Goal: Task Accomplishment & Management: Manage account settings

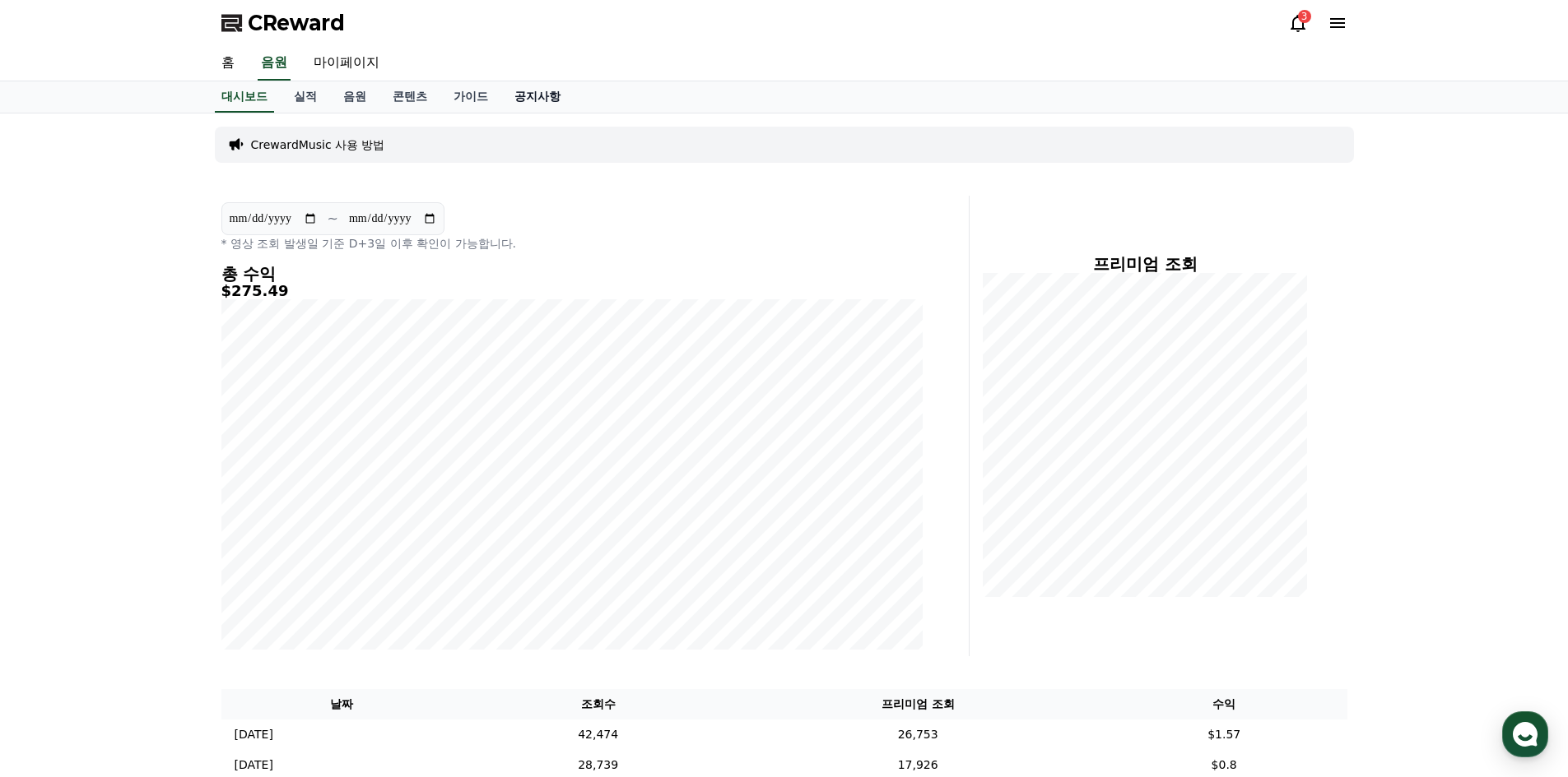
click at [532, 99] on link "공지사항" at bounding box center [536, 97] width 72 height 31
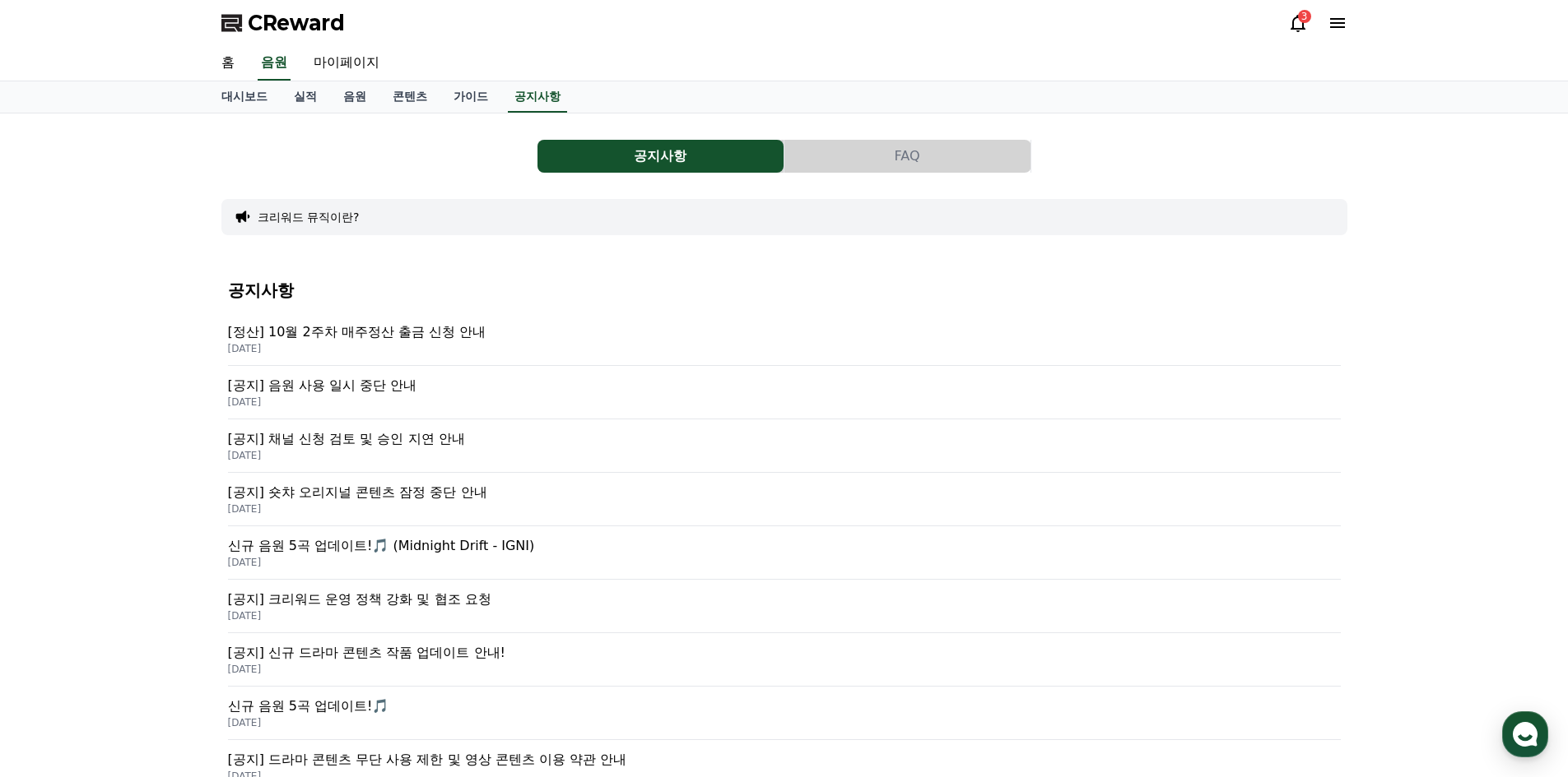
click at [439, 331] on p "[정산] 10월 2주차 매주정산 출금 신청 안내" at bounding box center [784, 332] width 1113 height 20
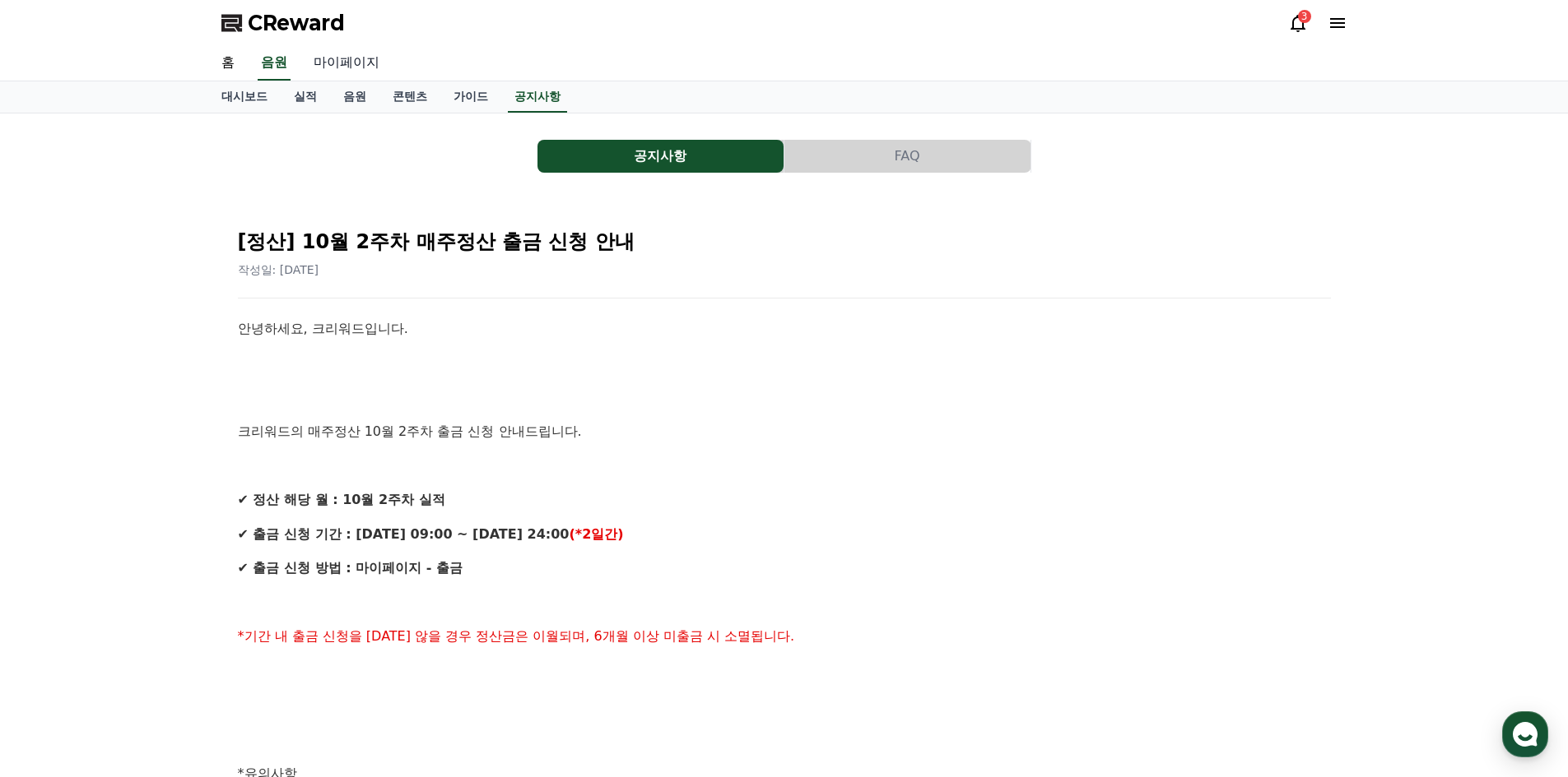
click at [346, 52] on link "마이페이지" at bounding box center [346, 63] width 92 height 35
select select "**********"
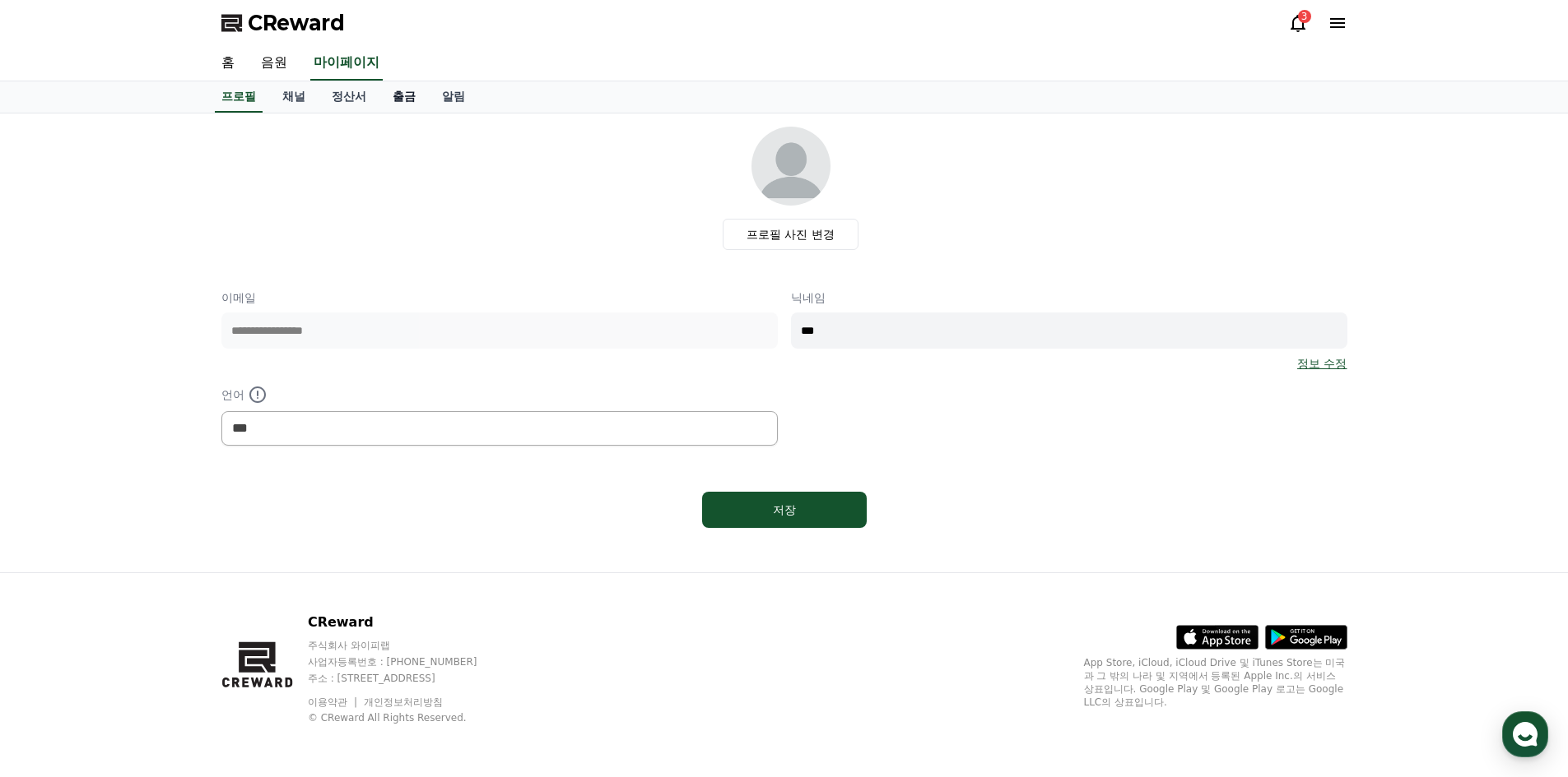
click at [405, 104] on link "출금" at bounding box center [404, 97] width 50 height 31
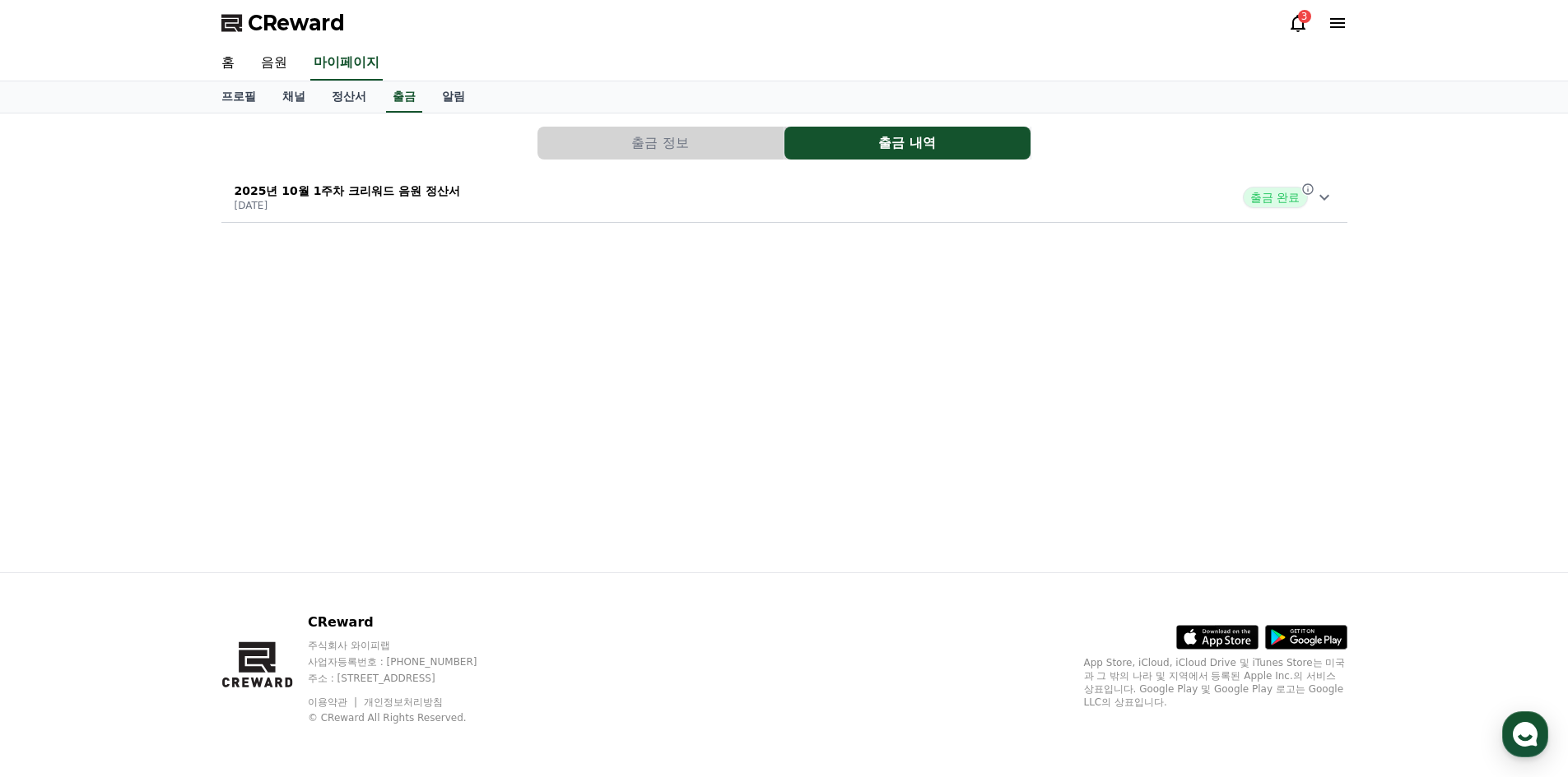
click at [656, 150] on button "출금 정보" at bounding box center [660, 142] width 246 height 33
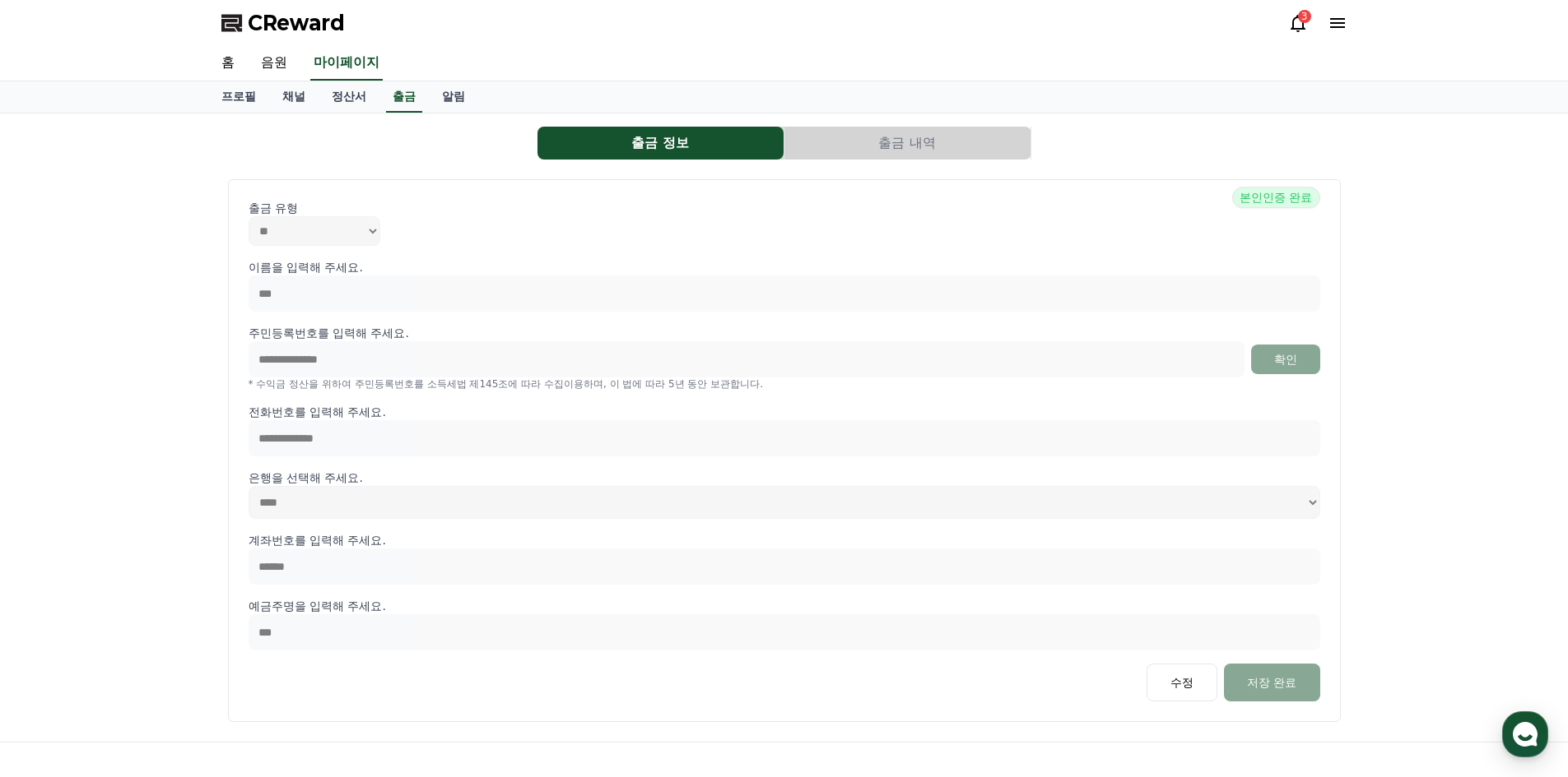
click at [845, 141] on button "출금 내역" at bounding box center [907, 142] width 246 height 33
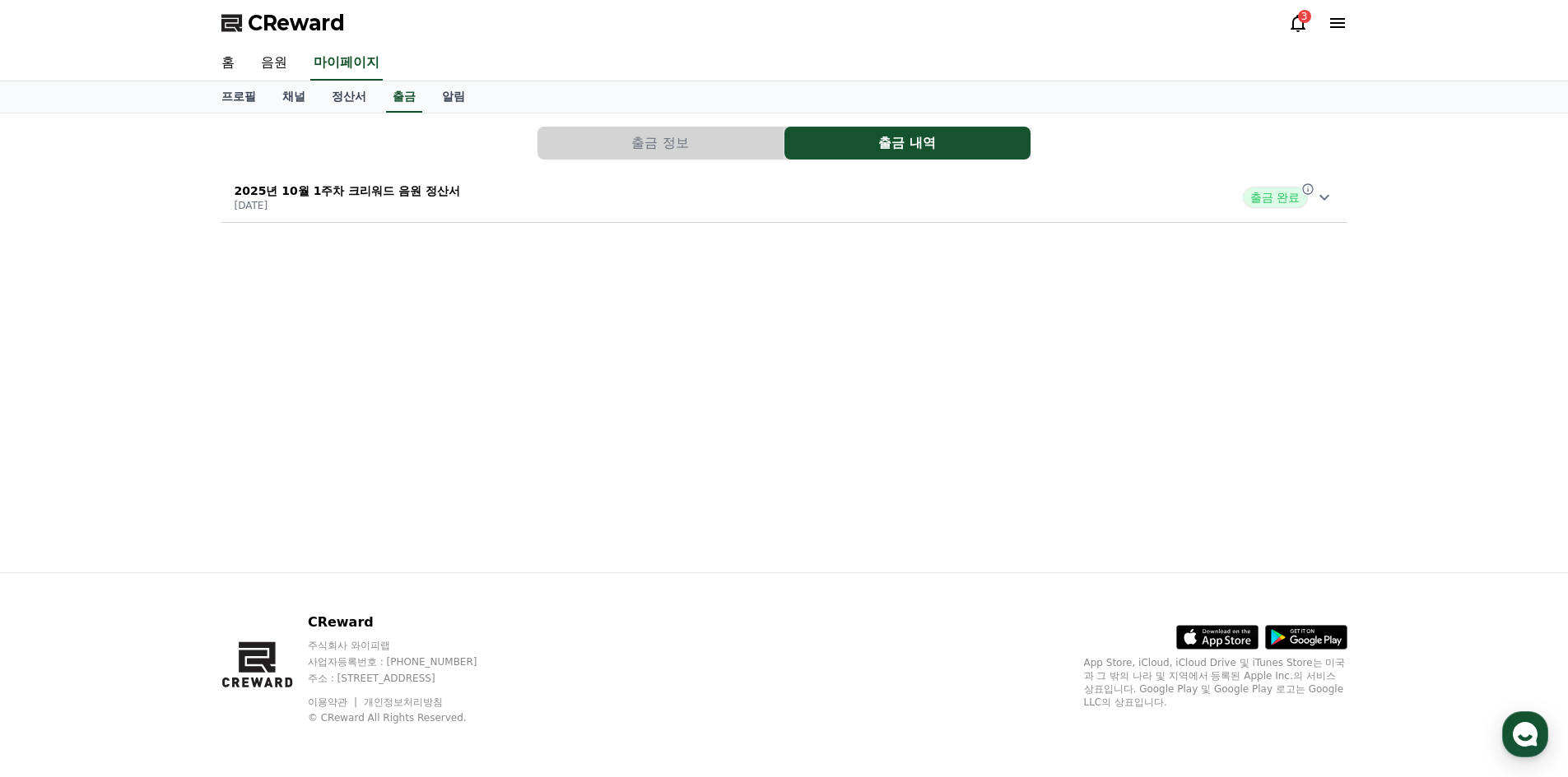
click at [394, 185] on p "2025년 10월 1주차 크리워드 음원 정산서" at bounding box center [347, 191] width 226 height 17
click at [359, 99] on link "정산서" at bounding box center [349, 97] width 61 height 31
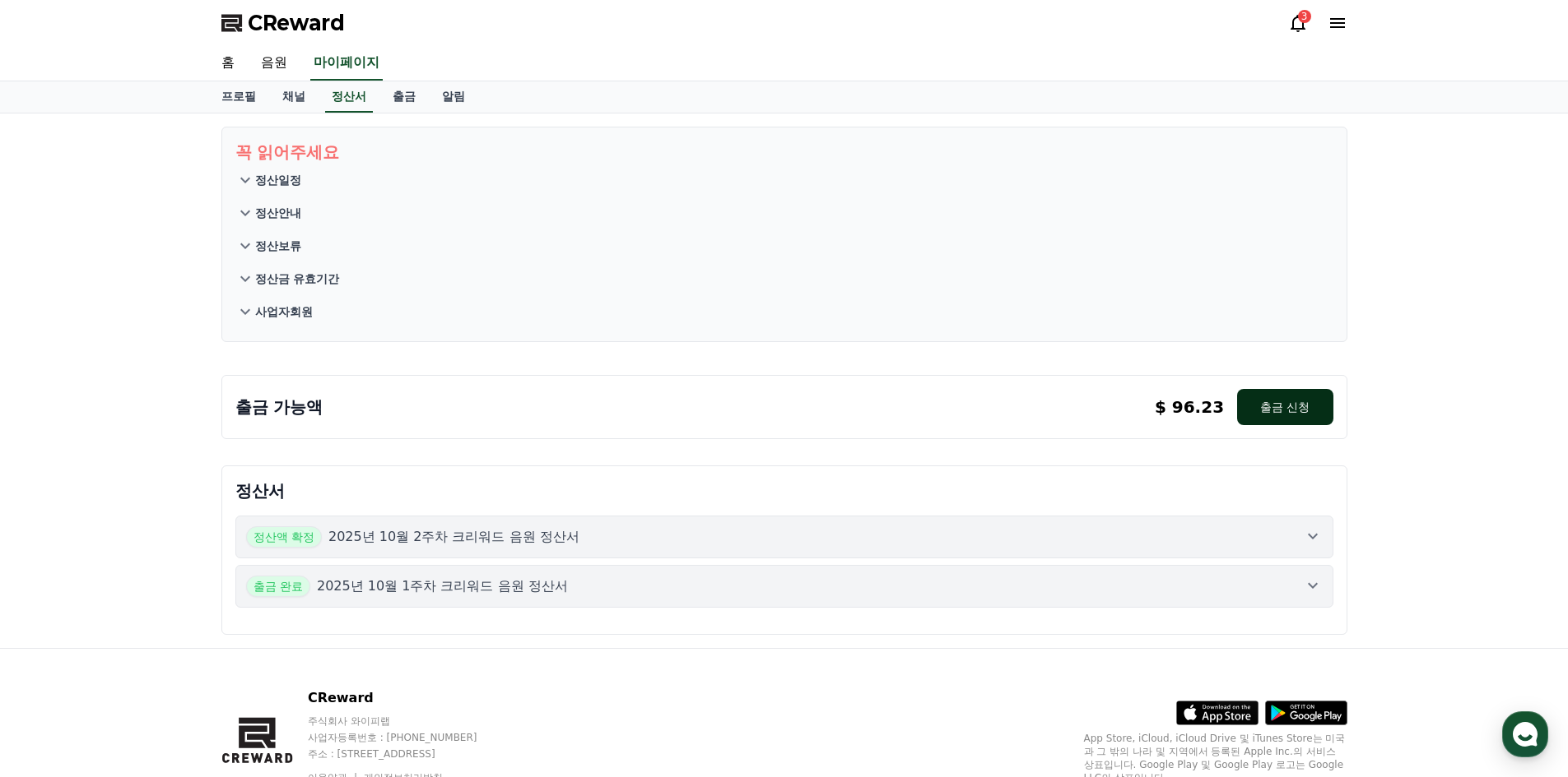
click at [1304, 404] on button "출금 신청" at bounding box center [1285, 407] width 96 height 37
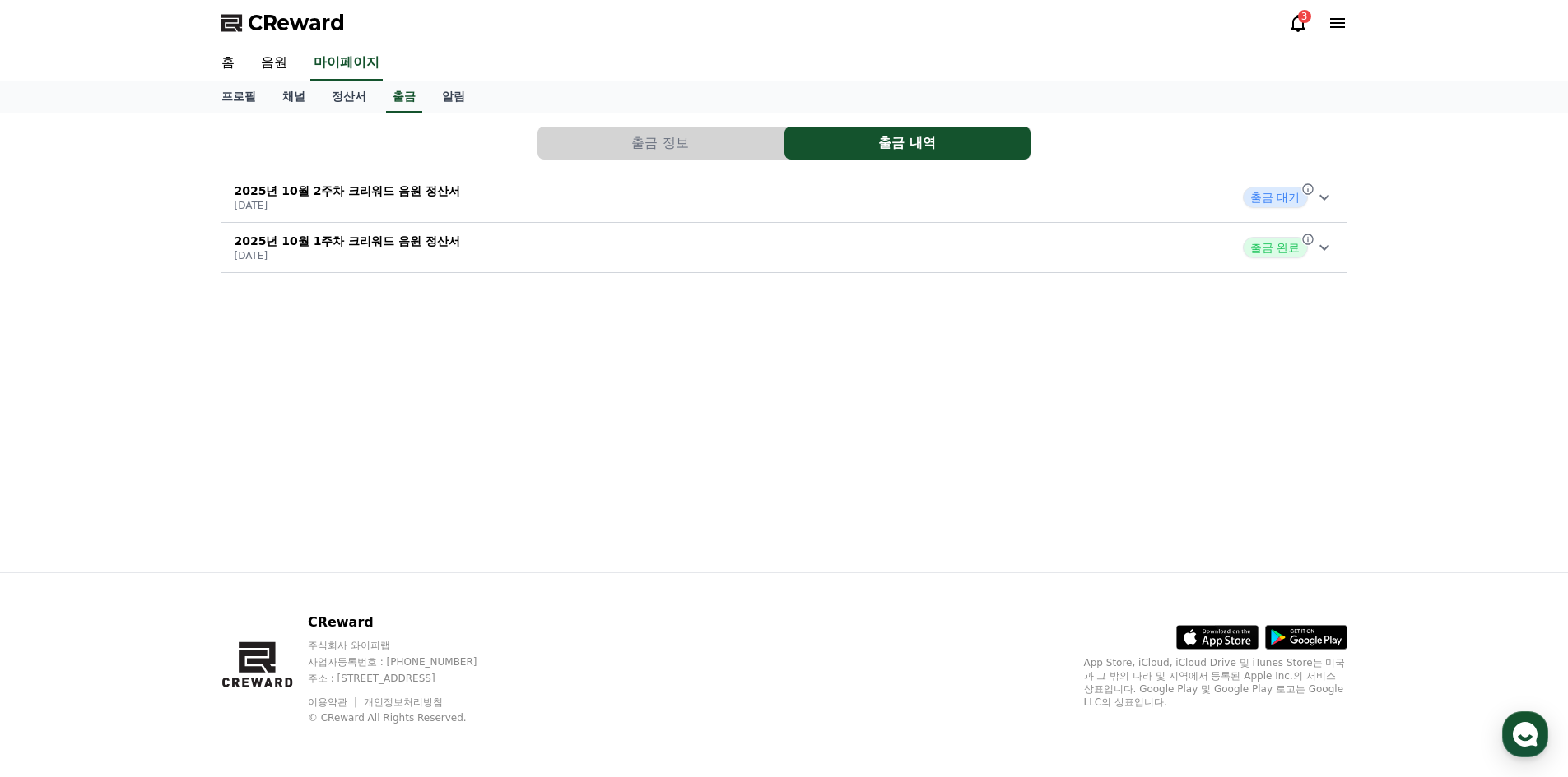
click at [368, 199] on p "2025년 10월 2주차 크리워드 음원 정산서" at bounding box center [347, 191] width 226 height 17
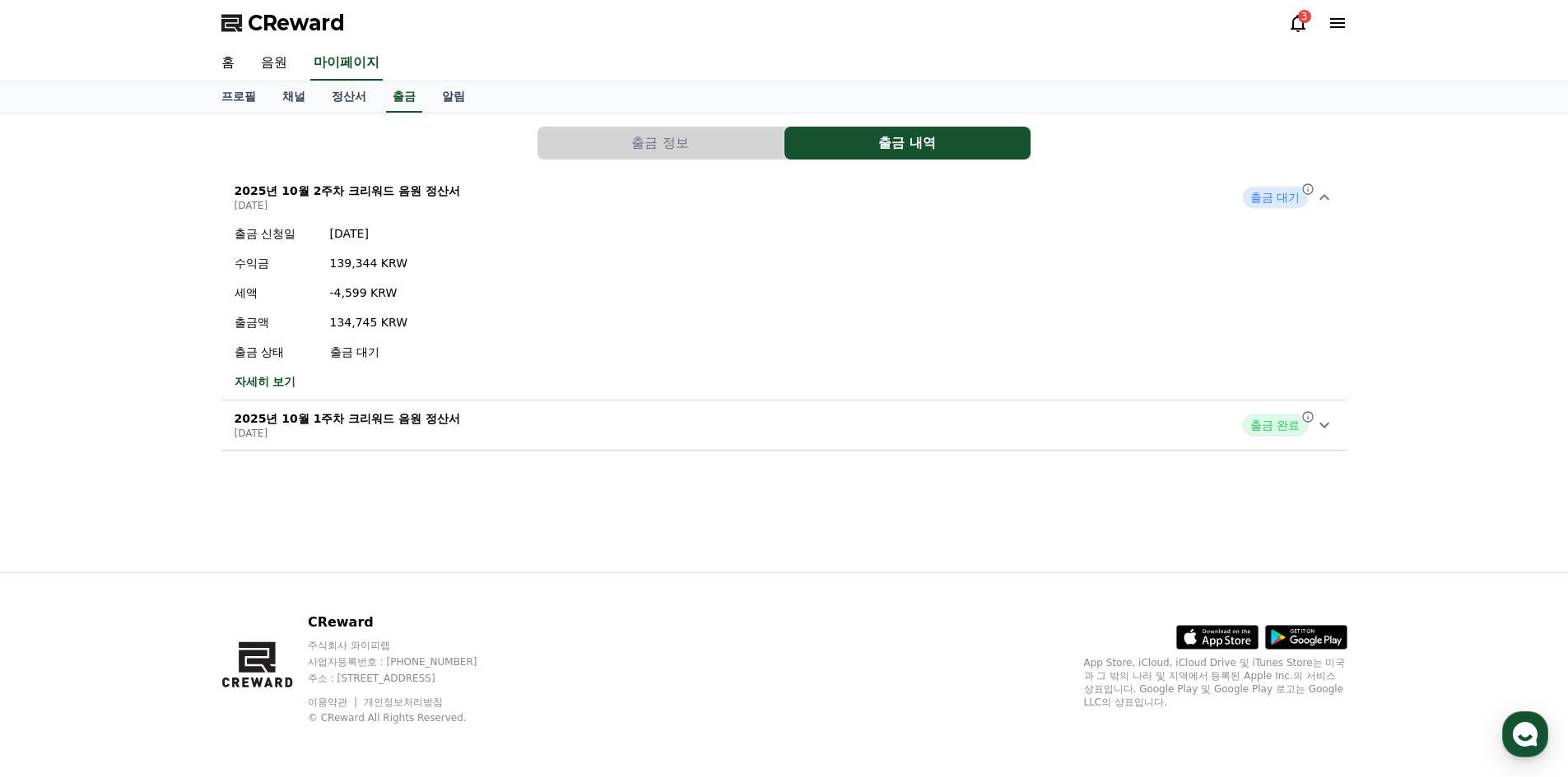
click at [368, 199] on p "2025년 10월 2주차 크리워드 음원 정산서" at bounding box center [347, 191] width 226 height 17
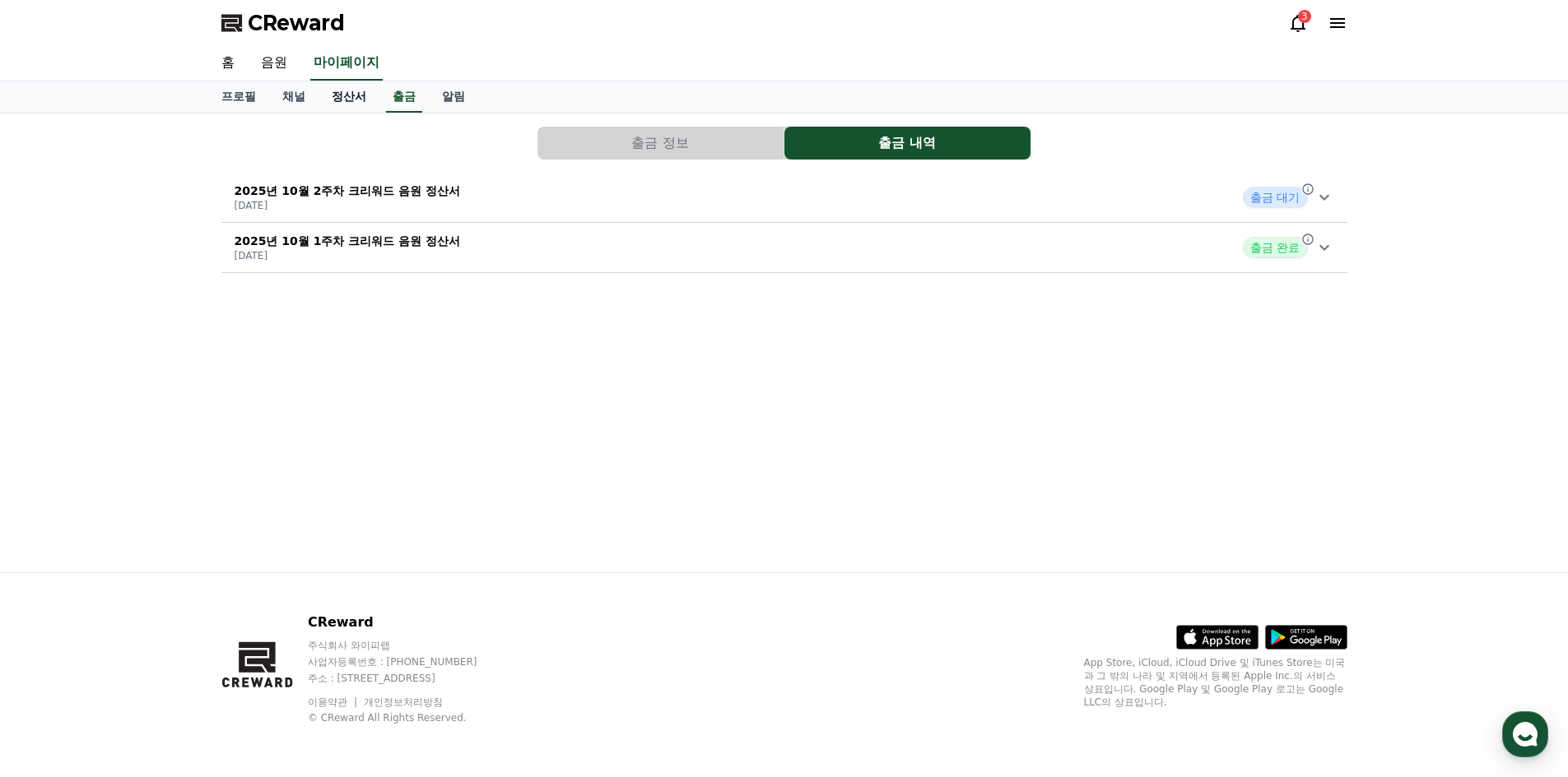
click at [348, 97] on link "정산서" at bounding box center [349, 97] width 61 height 31
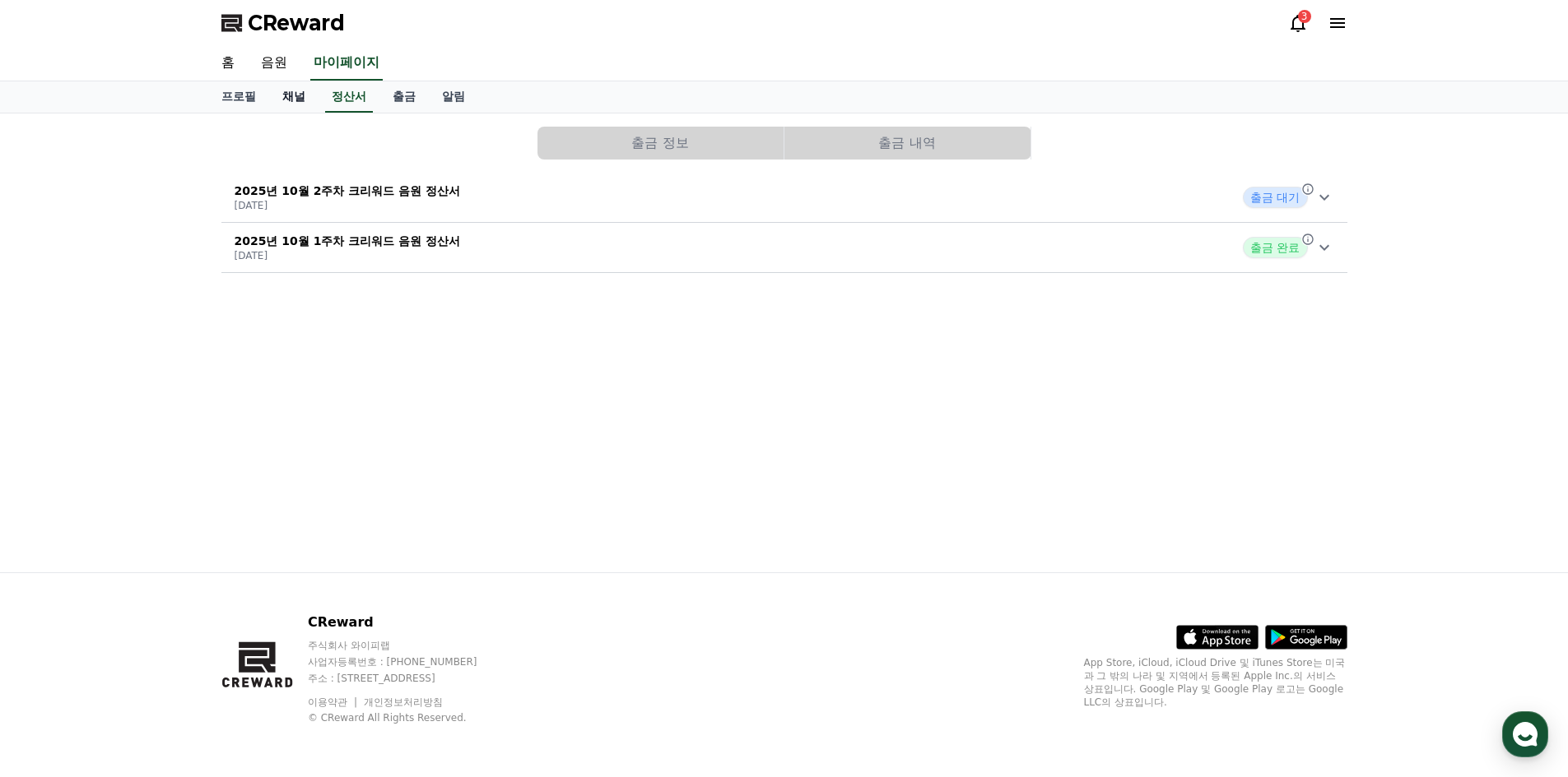
click at [279, 97] on link "채널" at bounding box center [294, 97] width 50 height 31
click at [434, 91] on link "알림" at bounding box center [453, 97] width 50 height 31
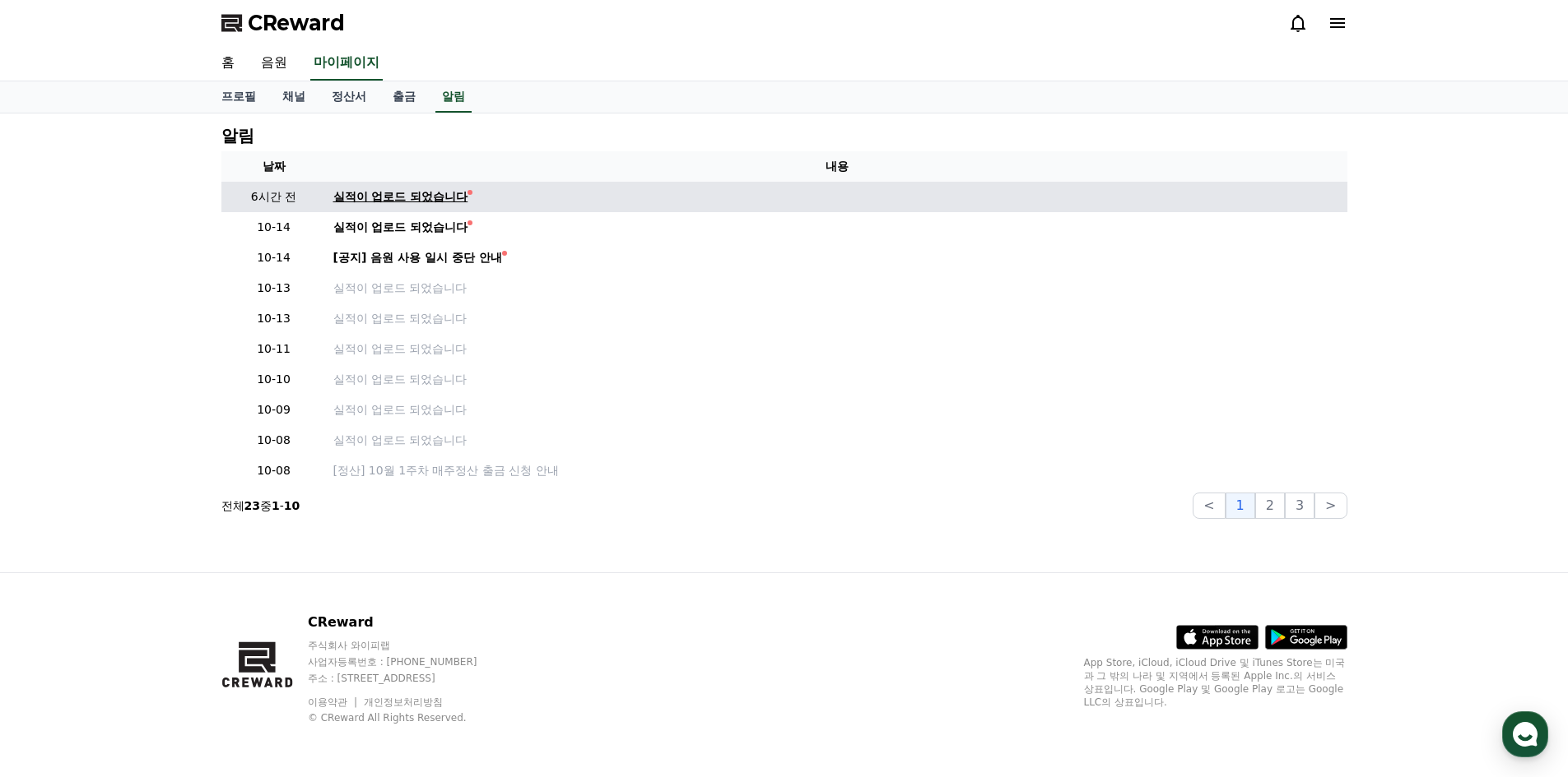
click at [409, 198] on div "실적이 업로드 되었습니다" at bounding box center [400, 197] width 135 height 17
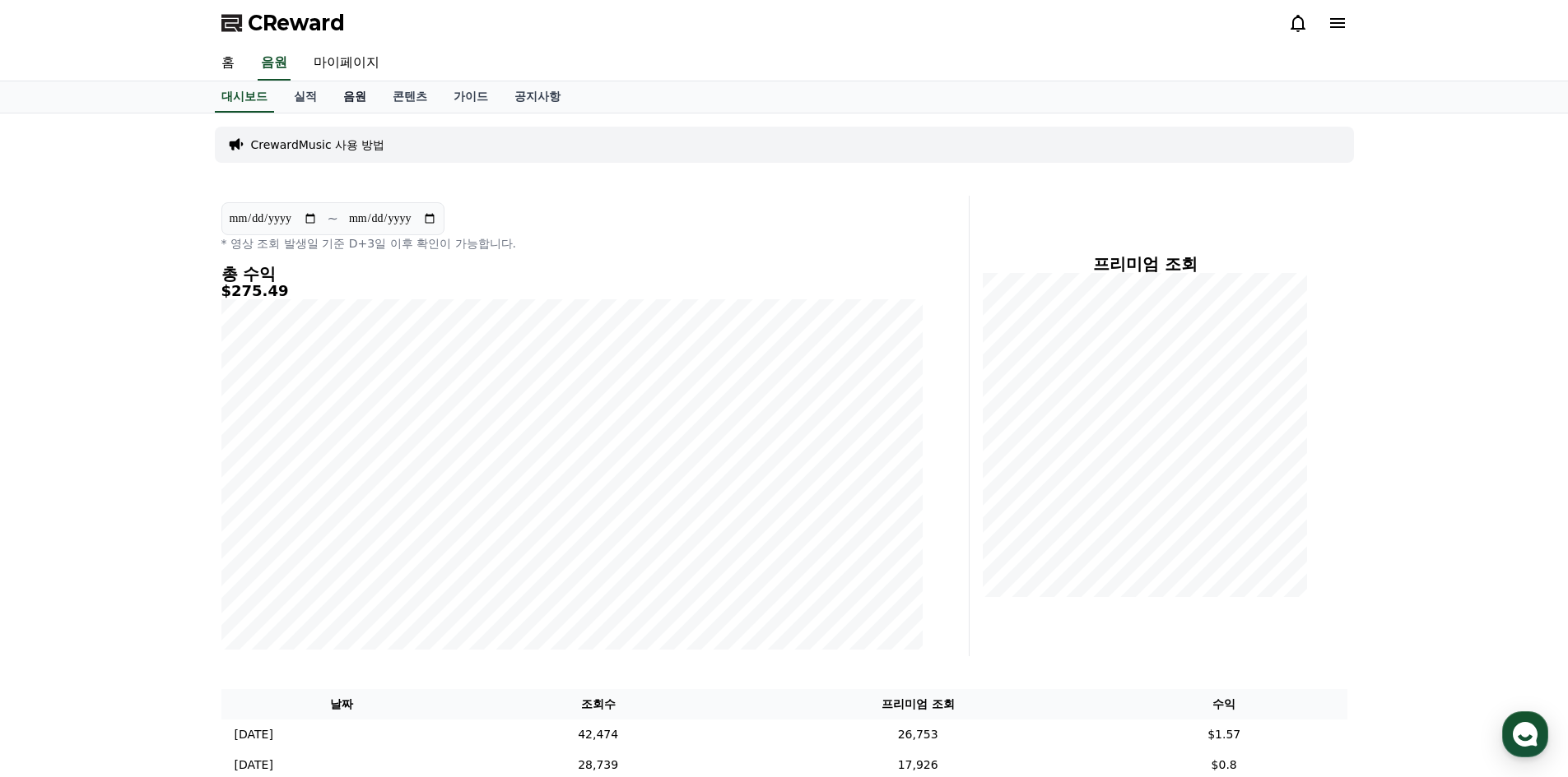
click at [346, 107] on link "음원" at bounding box center [354, 97] width 50 height 31
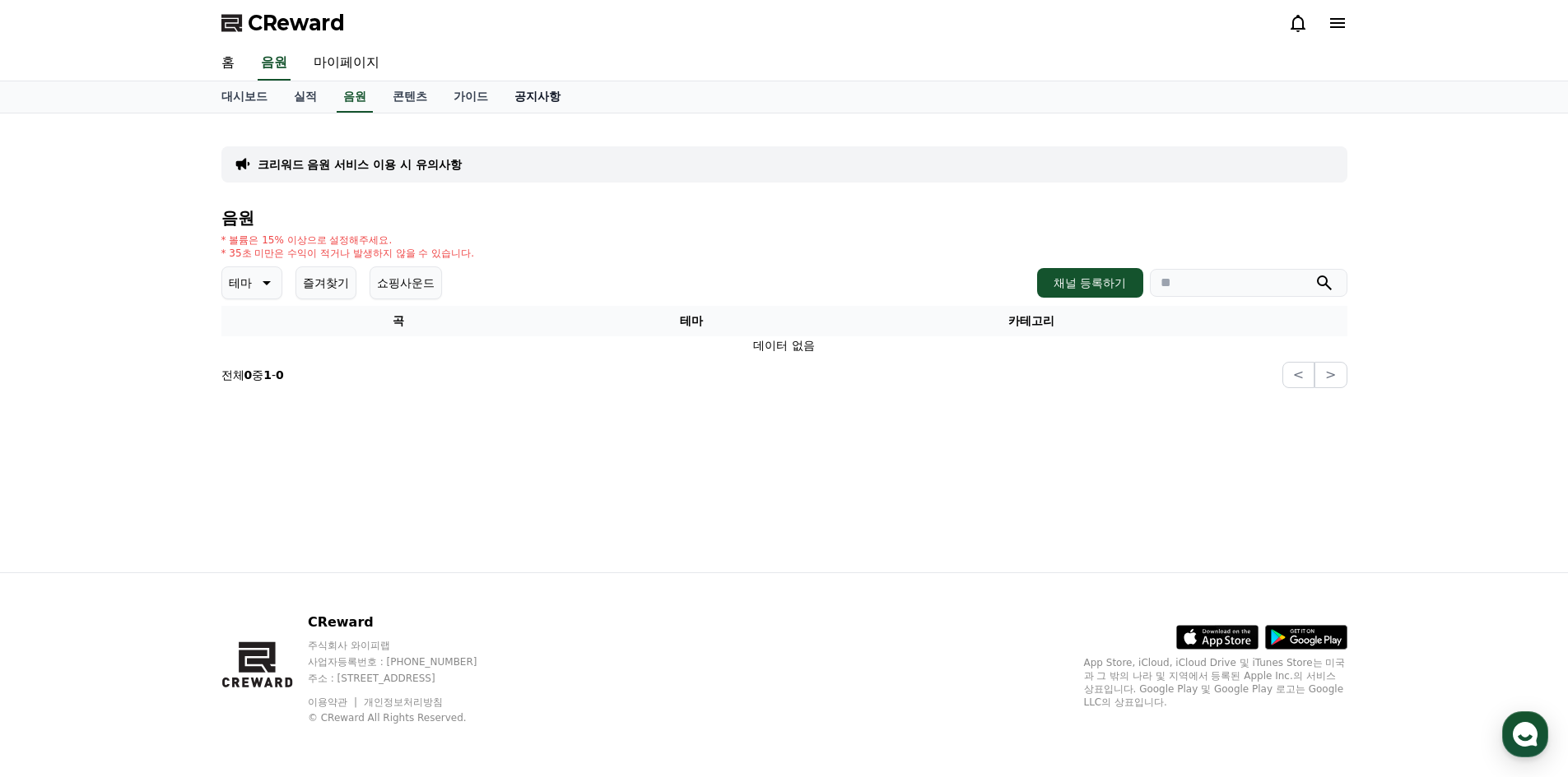
click at [541, 104] on link "공지사항" at bounding box center [536, 97] width 72 height 31
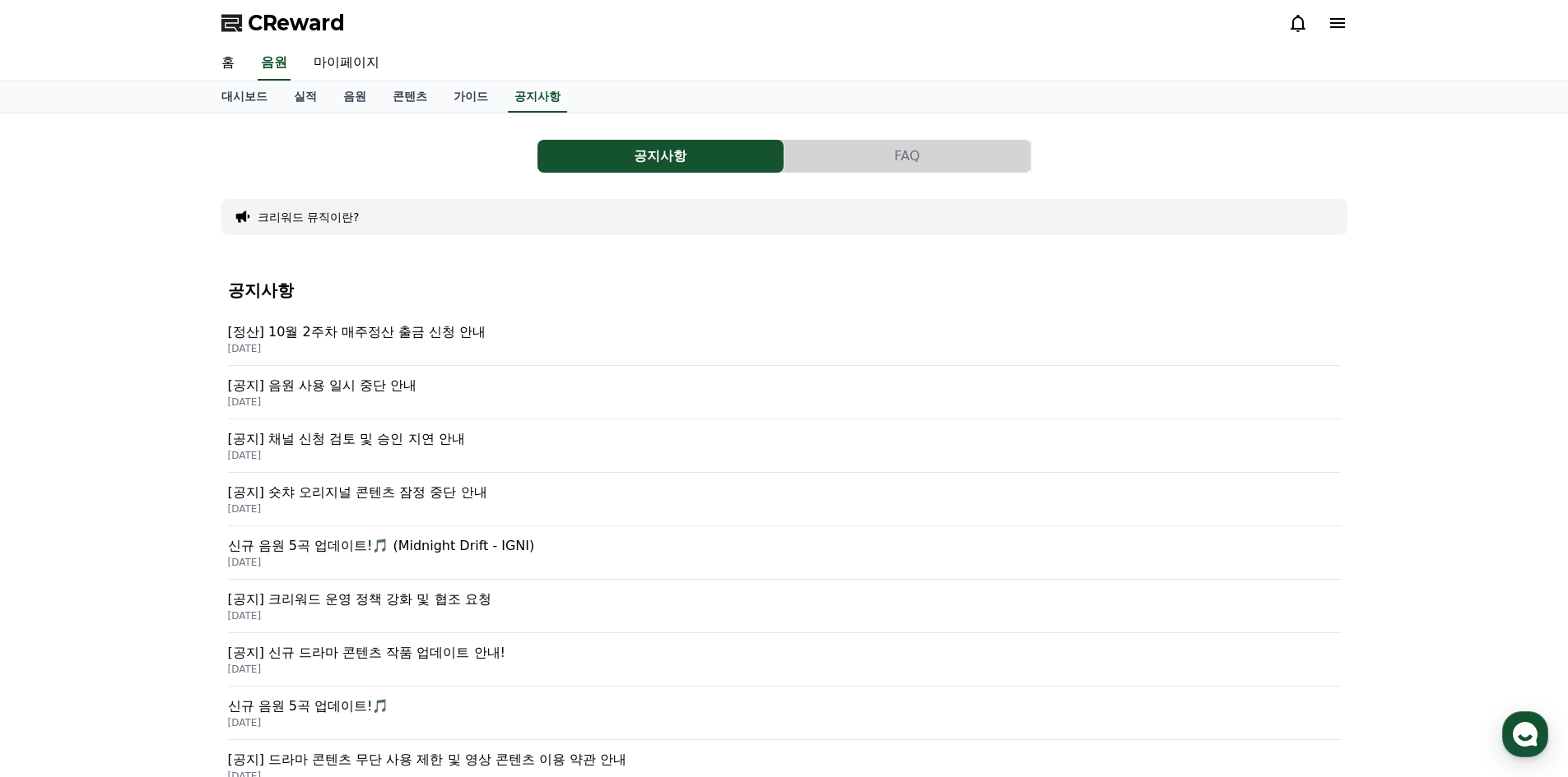
click at [418, 388] on p "[공지] 음원 사용 일시 중단 안내" at bounding box center [784, 385] width 1113 height 20
